Goal: Transaction & Acquisition: Book appointment/travel/reservation

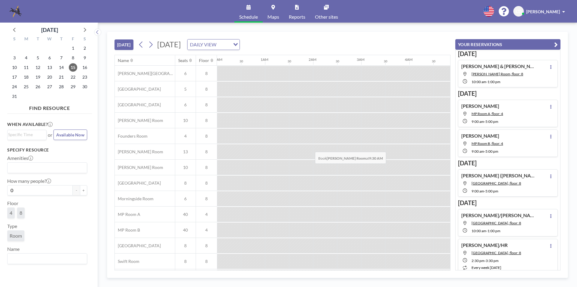
scroll to position [18, 385]
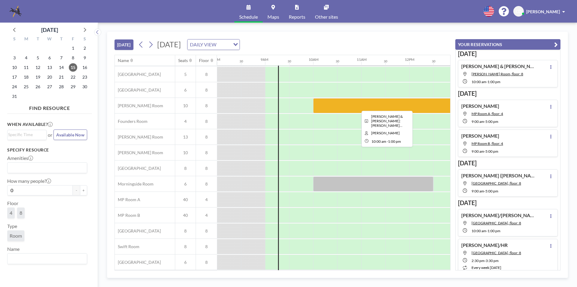
click at [350, 100] on div at bounding box center [385, 105] width 144 height 15
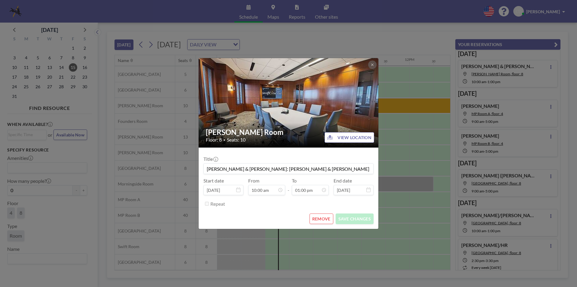
click at [378, 118] on img at bounding box center [289, 103] width 180 height 136
click at [385, 156] on div "[PERSON_NAME] Room Floor: 8 • Seats: 10 VIEW LOCATION Title [PERSON_NAME] & [PE…" at bounding box center [288, 143] width 577 height 287
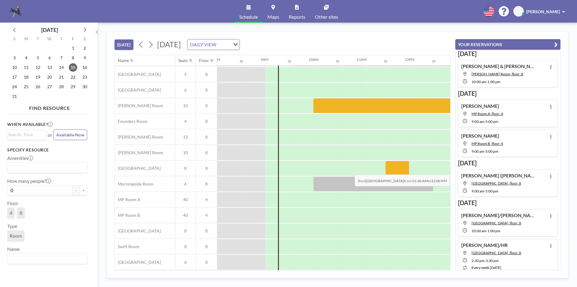
click at [387, 170] on div at bounding box center [398, 168] width 24 height 15
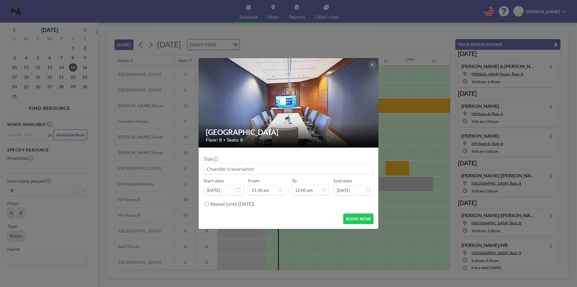
click at [390, 182] on div "[GEOGRAPHIC_DATA] Floor: 8 • Seats: 8 Title Start date [DATE] From 11:30 am - T…" at bounding box center [288, 143] width 577 height 287
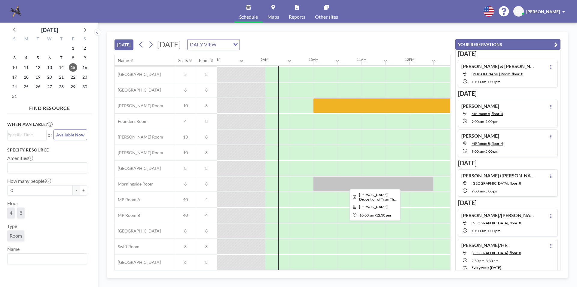
click at [390, 182] on div at bounding box center [373, 183] width 120 height 15
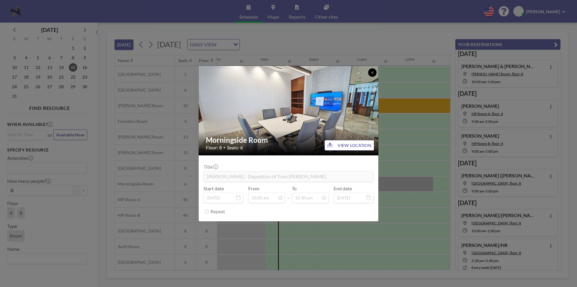
click at [373, 72] on icon at bounding box center [373, 73] width 4 height 4
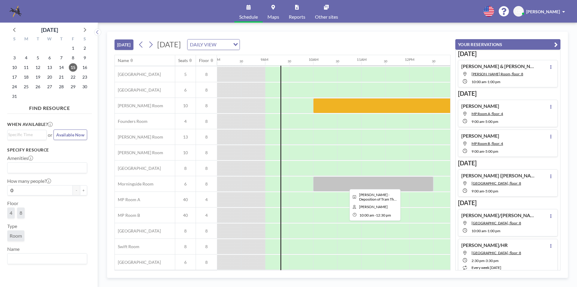
click at [347, 182] on div at bounding box center [373, 183] width 120 height 15
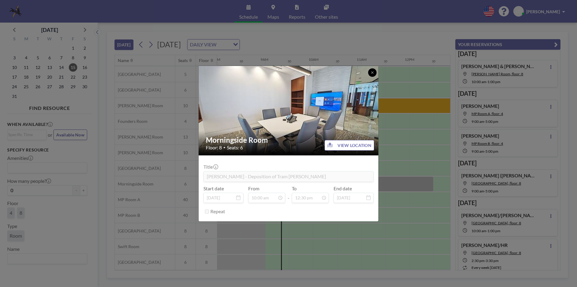
click at [373, 69] on button at bounding box center [372, 72] width 8 height 8
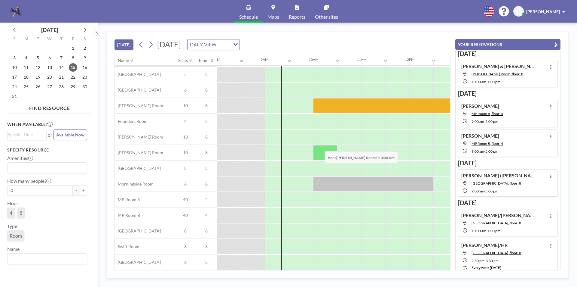
click at [320, 146] on div at bounding box center [325, 152] width 24 height 15
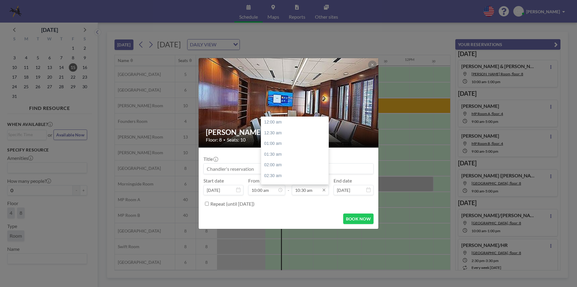
scroll to position [225, 0]
click at [293, 160] on div "12:30 pm" at bounding box center [296, 165] width 70 height 11
type input "12:30 pm"
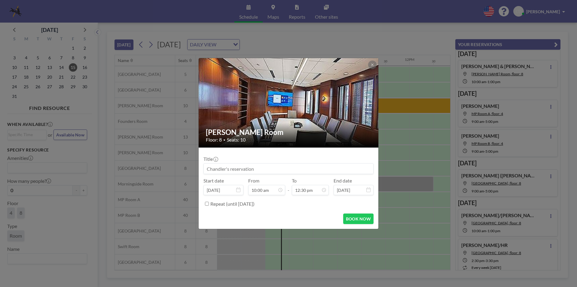
click at [300, 169] on input at bounding box center [289, 168] width 170 height 10
type input "[PERSON_NAME]: [PERSON_NAME]"
click at [347, 215] on button "BOOK NOW" at bounding box center [358, 218] width 30 height 11
